Goal: Task Accomplishment & Management: Use online tool/utility

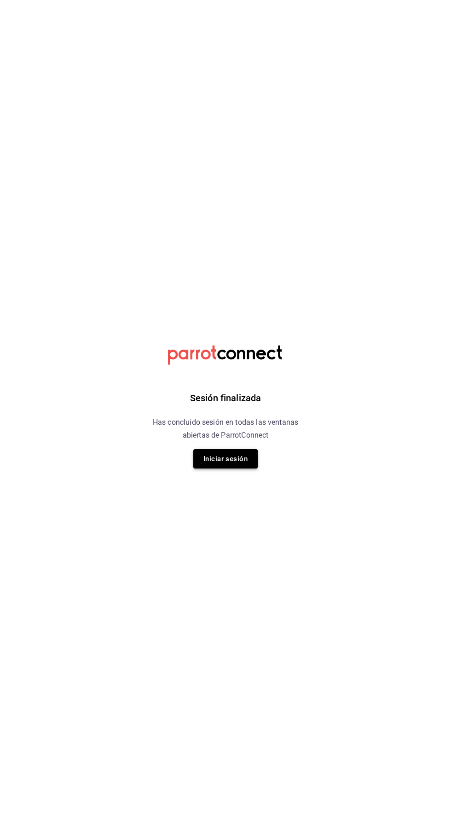
click at [231, 460] on button "Iniciar sesión" at bounding box center [225, 458] width 64 height 19
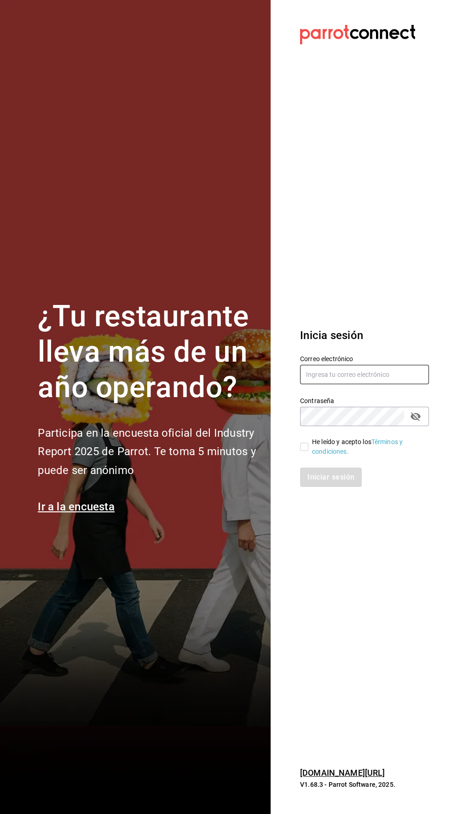
click at [335, 384] on input "text" at bounding box center [364, 374] width 129 height 19
type input "ricardojvalen@gmail.com"
click at [300, 451] on input "He leído y acepto los Términos y condiciones." at bounding box center [304, 446] width 8 height 8
checkbox input "true"
click at [325, 487] on button "Iniciar sesión" at bounding box center [331, 476] width 63 height 19
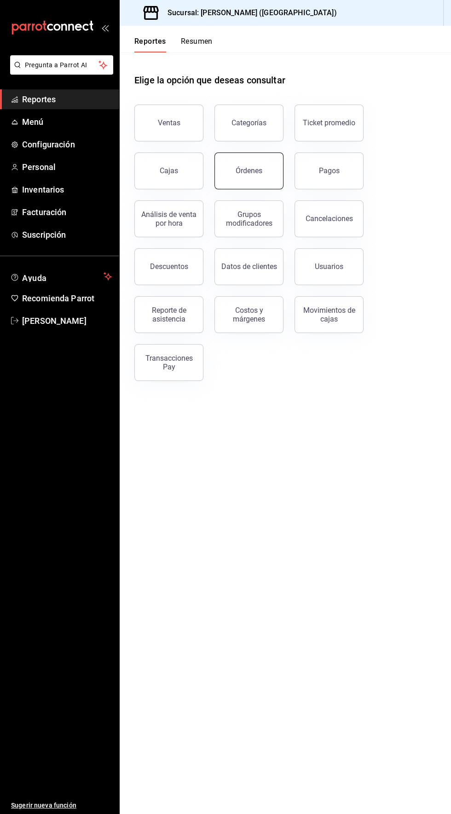
click at [258, 176] on button "Órdenes" at bounding box center [249, 170] width 69 height 37
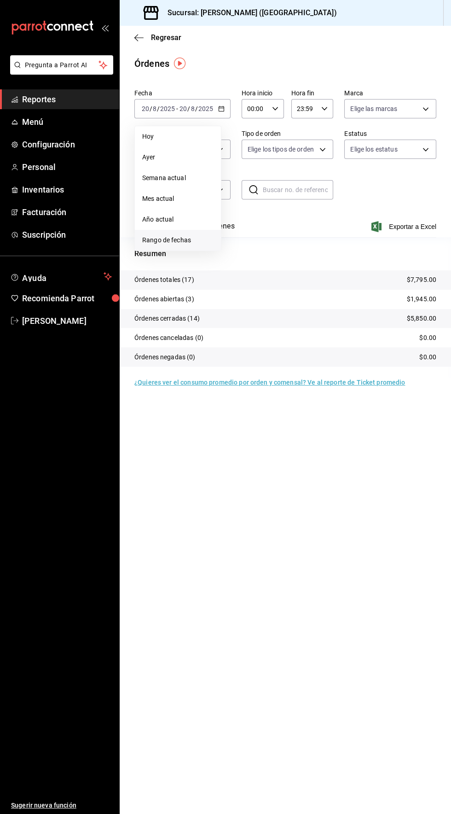
click at [185, 241] on span "Rango de fechas" at bounding box center [177, 240] width 71 height 10
click at [177, 138] on span "Hoy" at bounding box center [177, 137] width 71 height 10
click at [274, 108] on icon "button" at bounding box center [275, 108] width 6 height 6
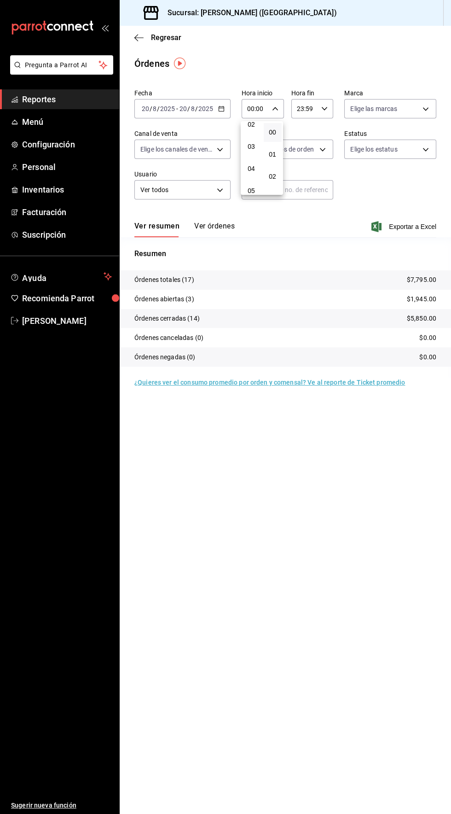
scroll to position [60, 0]
click at [249, 169] on button "04" at bounding box center [251, 160] width 17 height 18
type input "04:00"
click at [361, 54] on div at bounding box center [225, 407] width 451 height 814
